Goal: Obtain resource: Download file/media

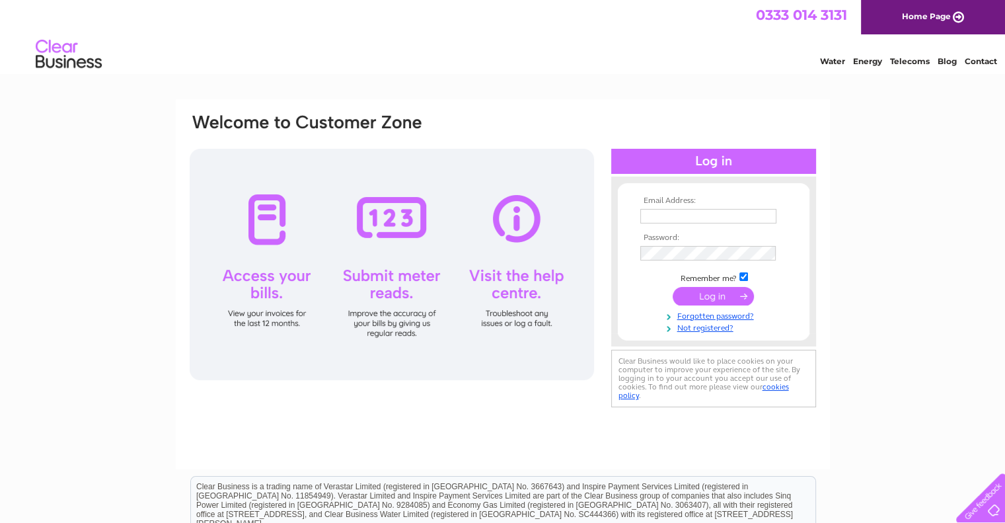
type input "accounts@impact-handling.com"
click at [715, 303] on input "submit" at bounding box center [713, 296] width 81 height 19
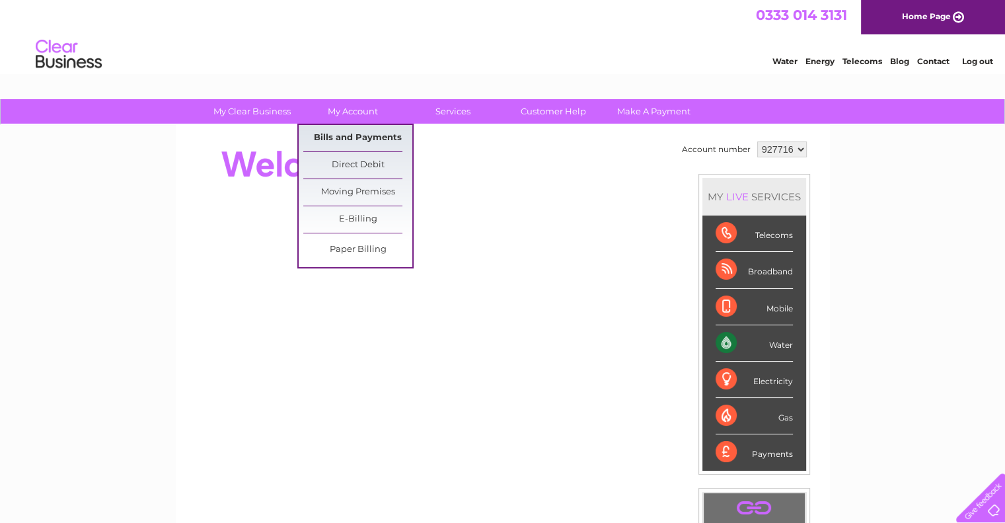
click at [361, 139] on link "Bills and Payments" at bounding box center [357, 138] width 109 height 26
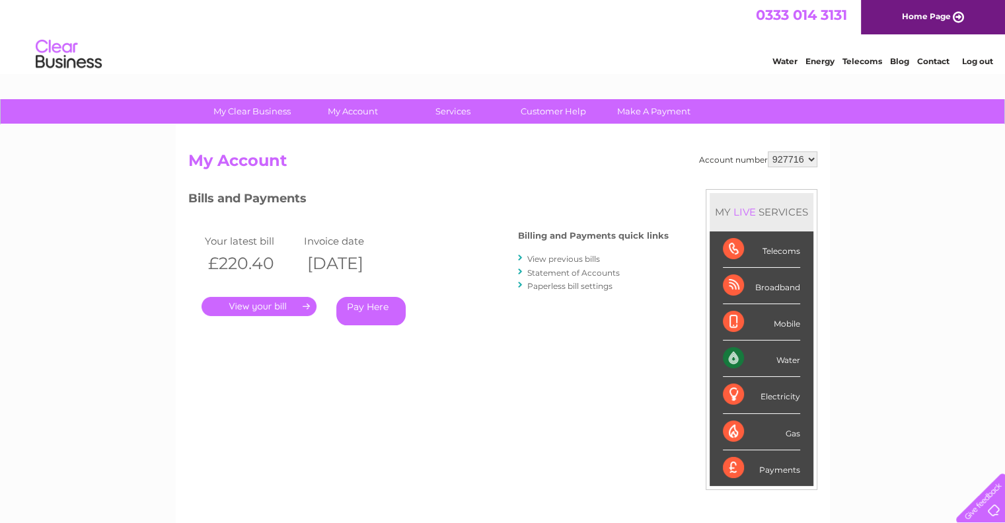
click at [282, 302] on link "." at bounding box center [259, 306] width 115 height 19
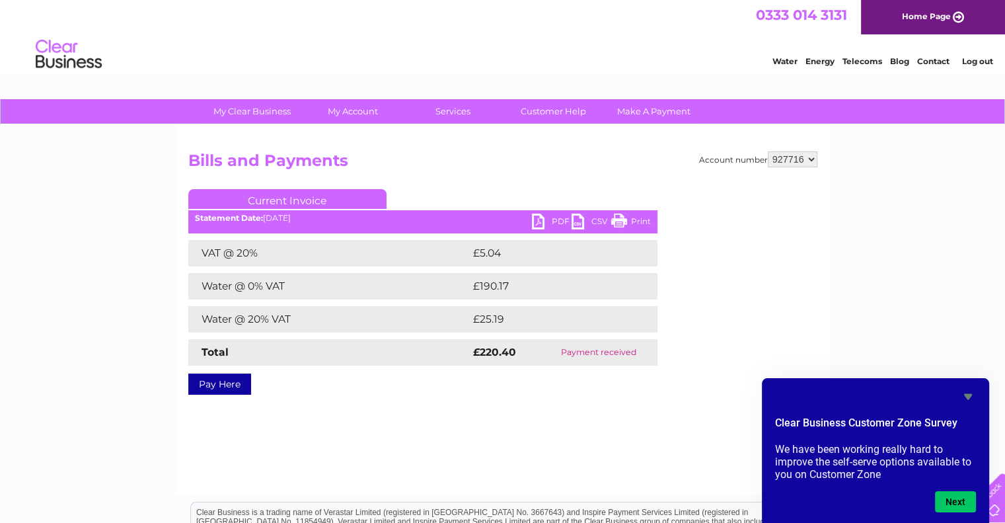
click at [560, 220] on link "PDF" at bounding box center [552, 223] width 40 height 19
